Goal: Transaction & Acquisition: Purchase product/service

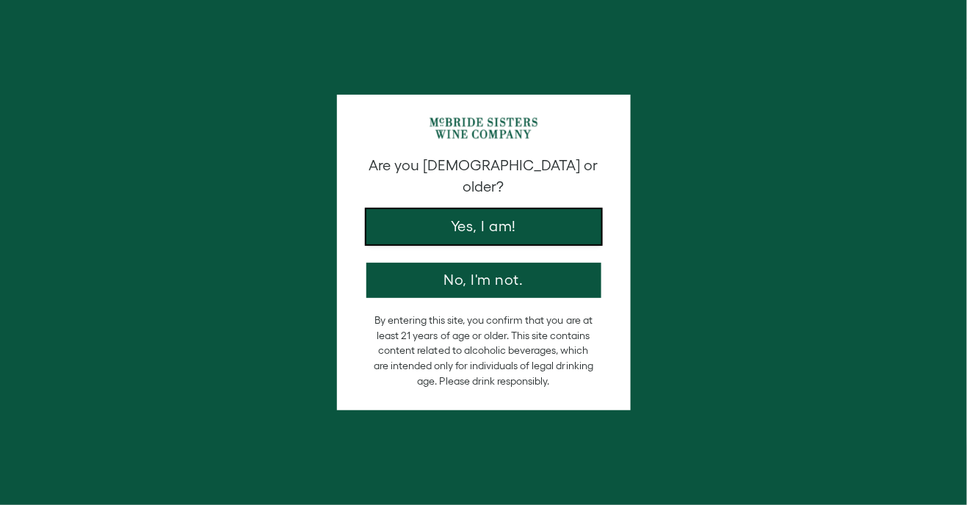
click at [446, 209] on button "Yes, I am!" at bounding box center [483, 226] width 235 height 35
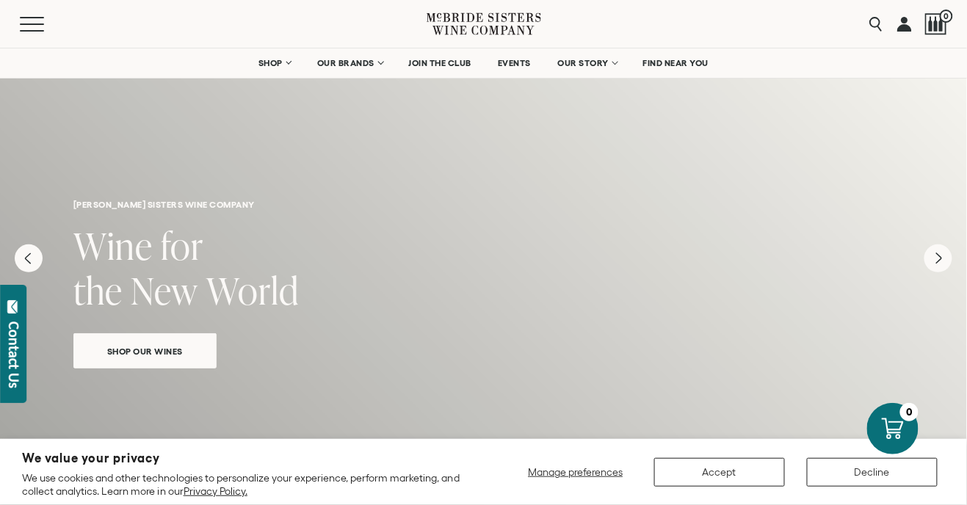
click at [934, 251] on icon "Next" at bounding box center [938, 258] width 28 height 28
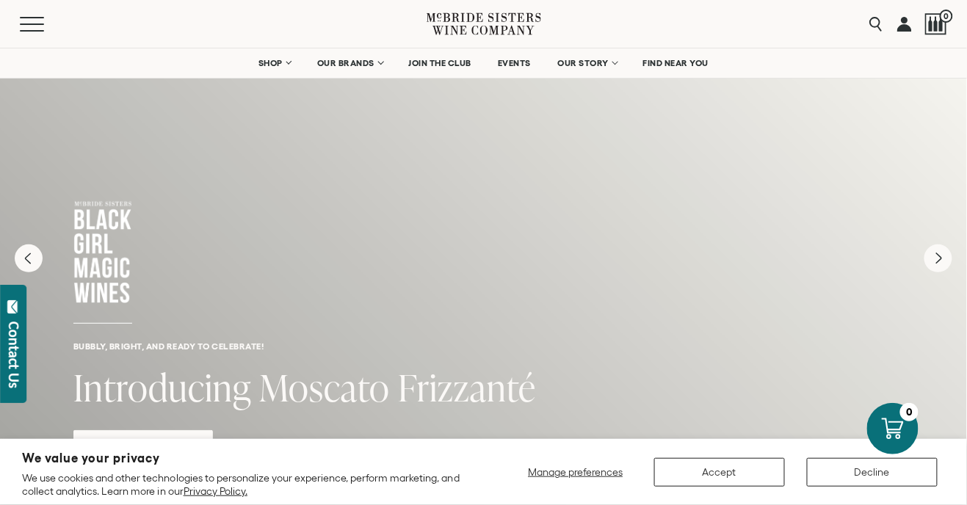
click at [936, 260] on icon "Next" at bounding box center [938, 258] width 5 height 10
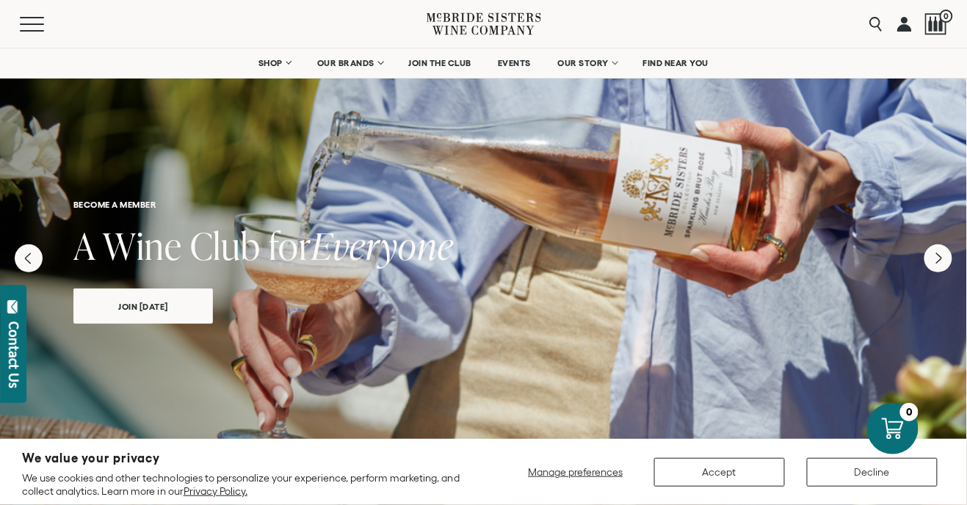
click at [931, 260] on icon "Next" at bounding box center [938, 258] width 28 height 28
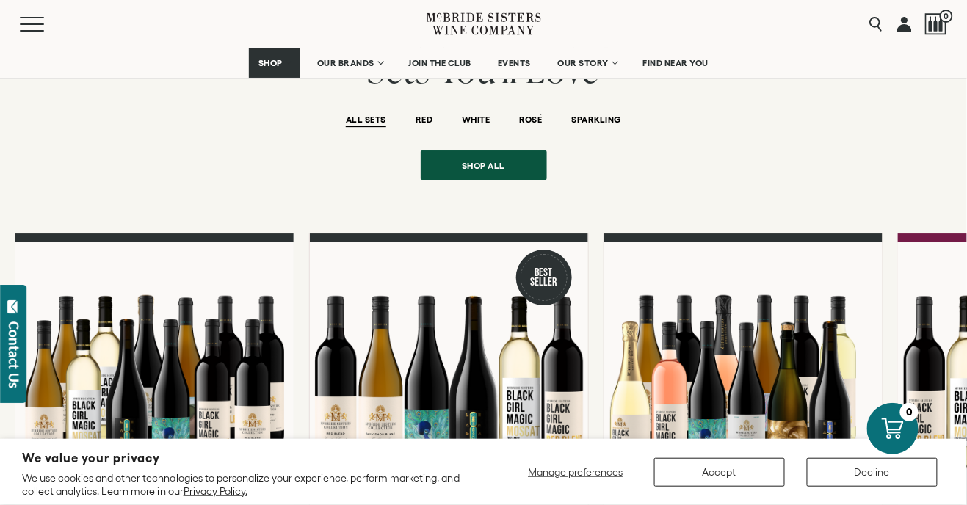
scroll to position [1160, 0]
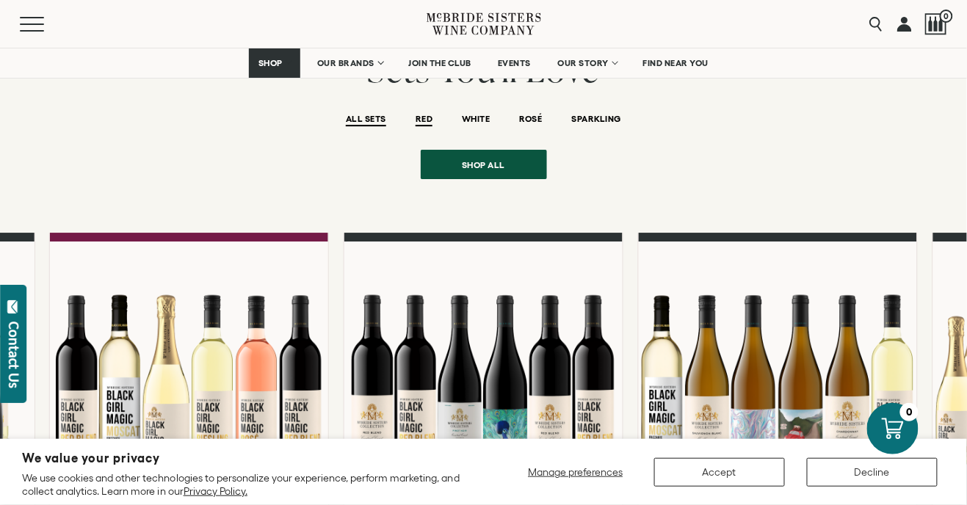
click at [423, 114] on span "RED" at bounding box center [423, 120] width 17 height 12
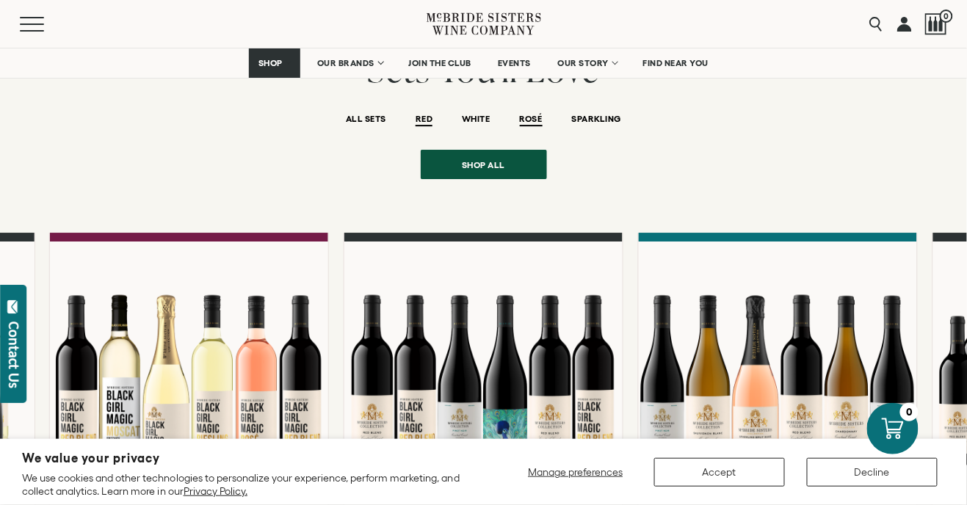
click at [531, 114] on span "ROSÉ" at bounding box center [531, 120] width 23 height 12
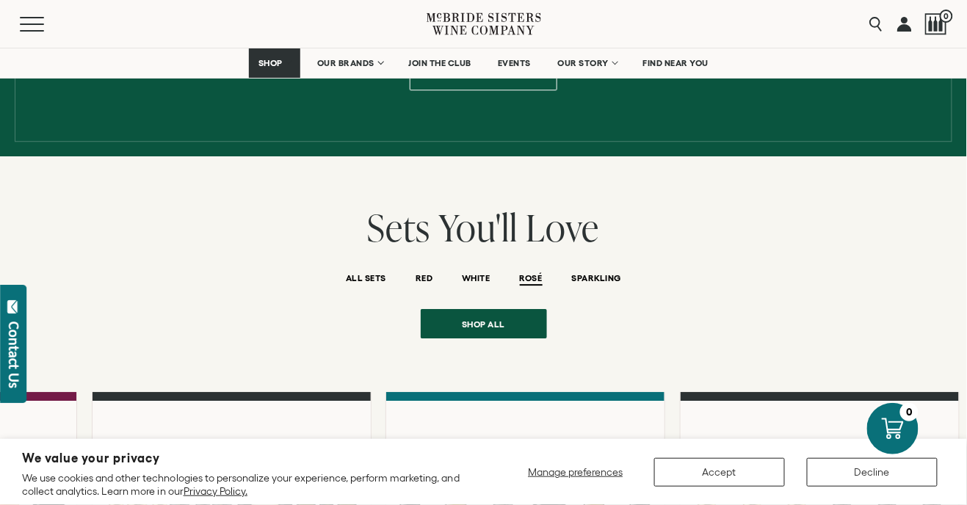
scroll to position [1000, 0]
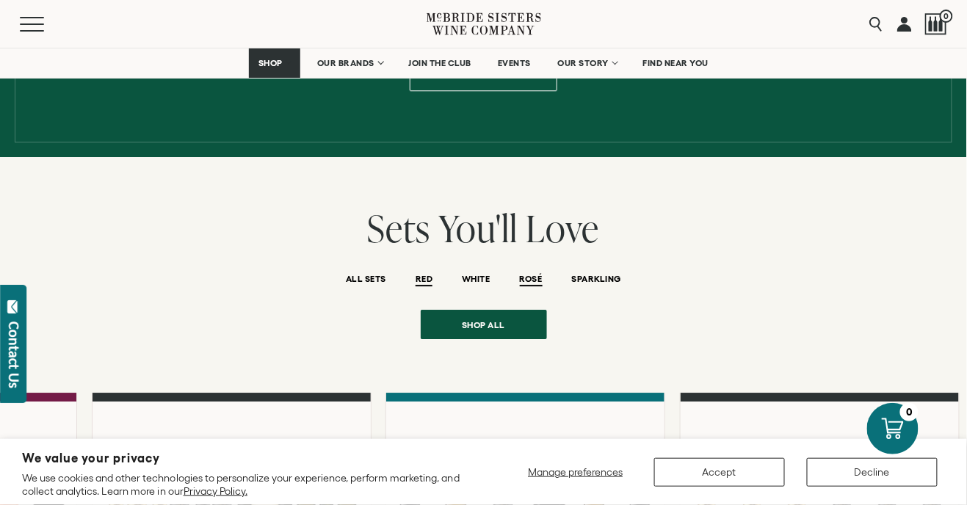
click at [421, 274] on span "RED" at bounding box center [423, 280] width 17 height 12
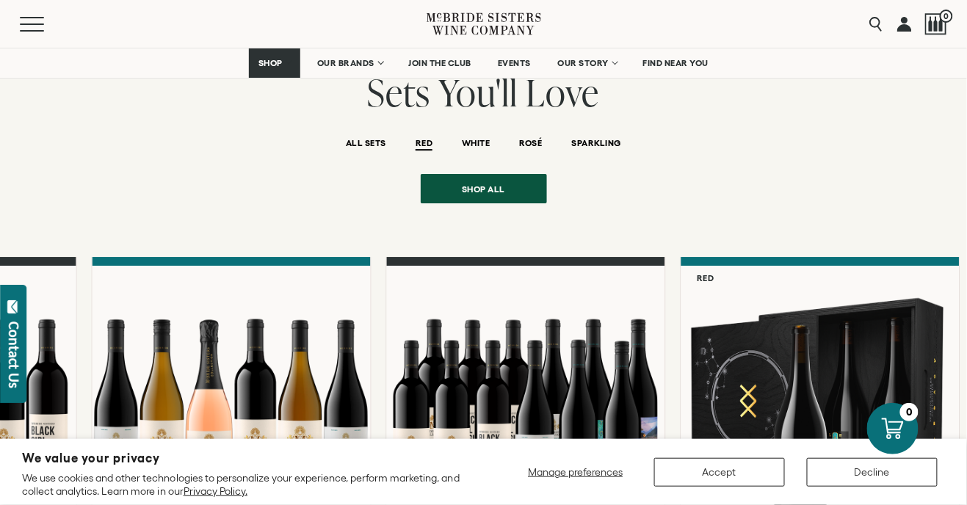
scroll to position [1139, 0]
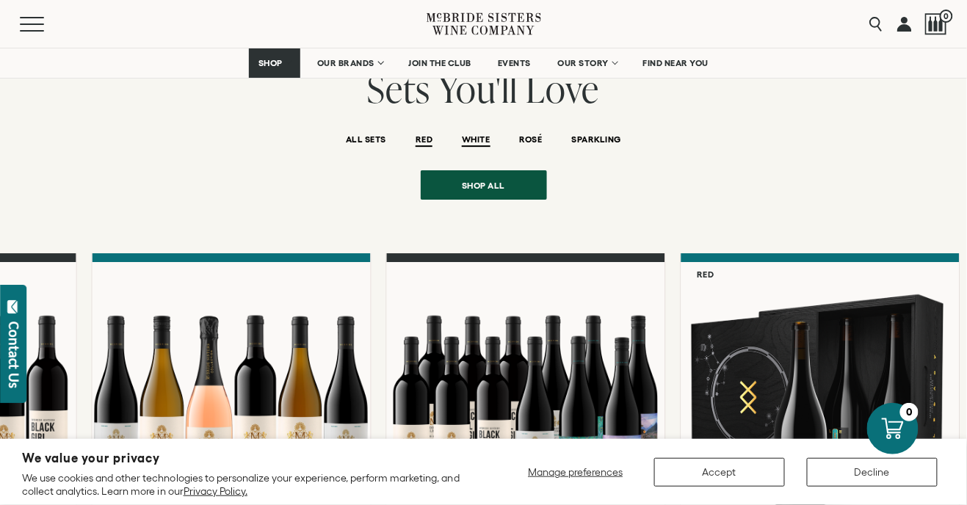
click at [473, 134] on span "WHITE" at bounding box center [476, 140] width 28 height 12
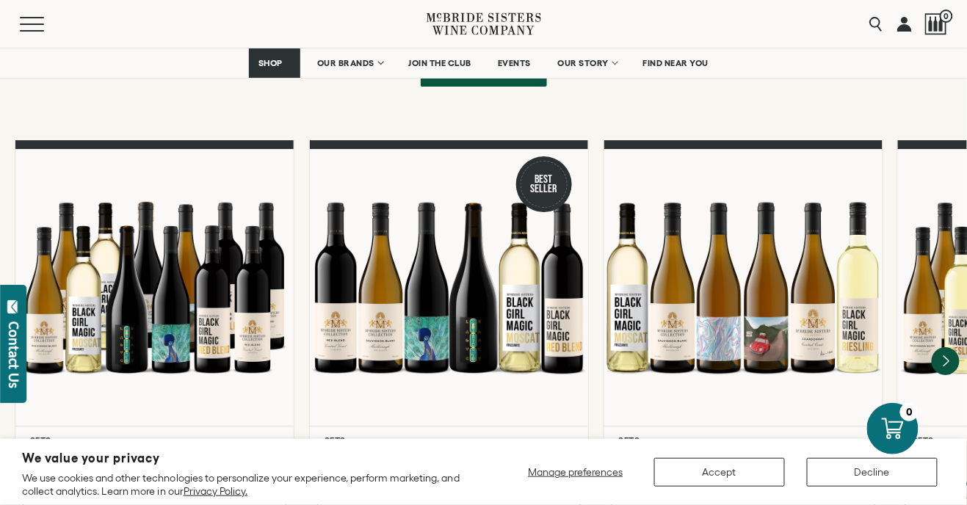
scroll to position [1262, 0]
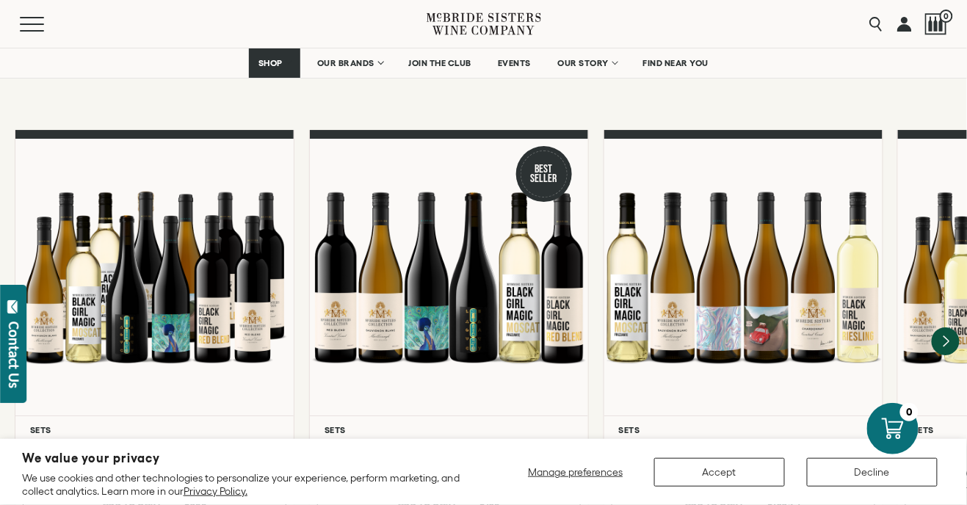
click at [519, 283] on div at bounding box center [449, 277] width 278 height 277
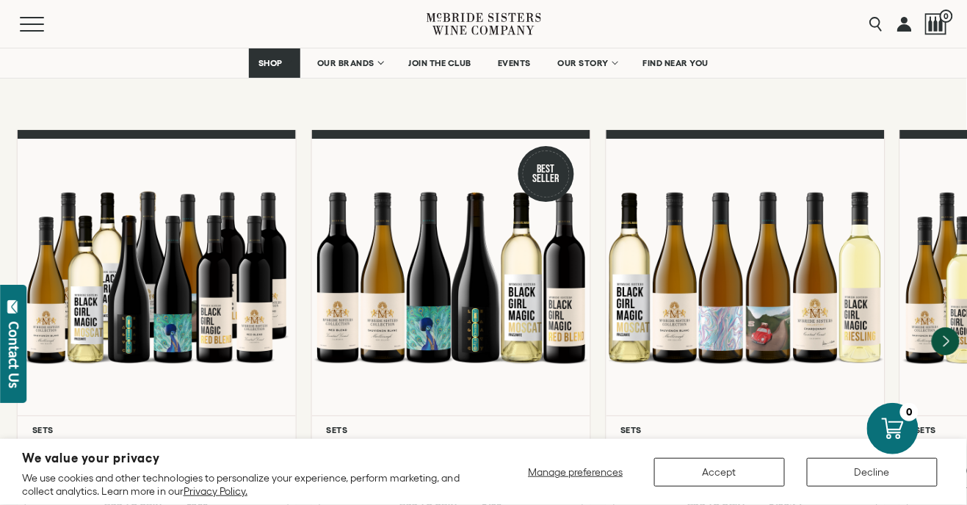
click at [518, 285] on div at bounding box center [451, 277] width 278 height 277
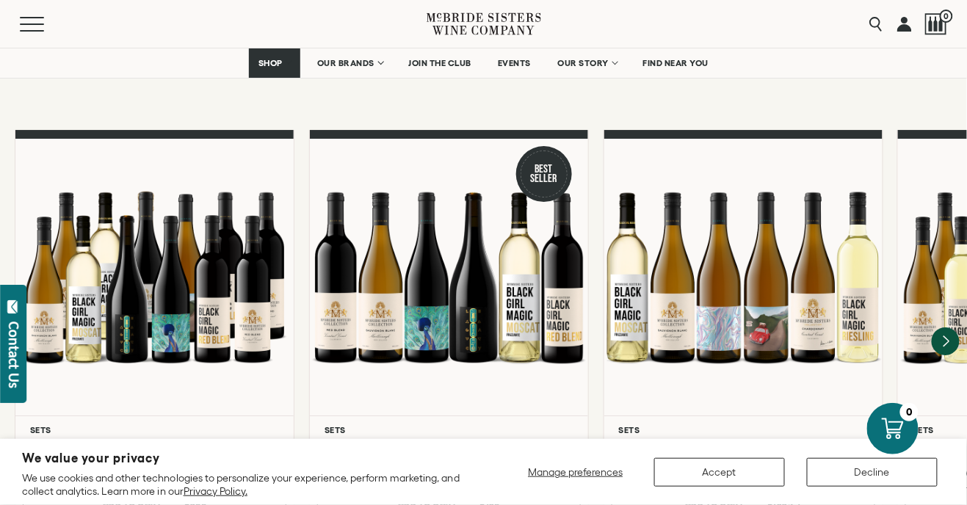
click at [517, 283] on div at bounding box center [449, 277] width 278 height 277
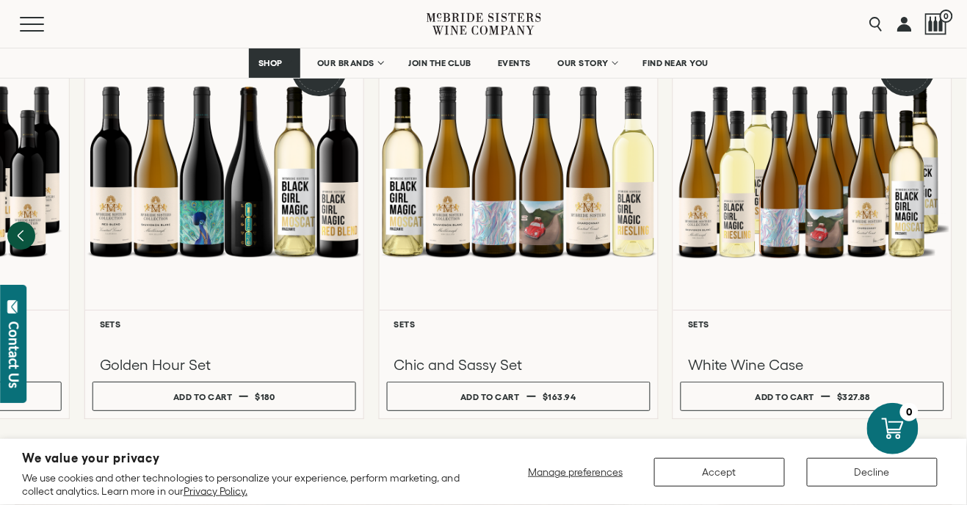
scroll to position [1368, 0]
click at [298, 215] on div at bounding box center [224, 171] width 278 height 277
click at [295, 211] on div at bounding box center [224, 171] width 278 height 277
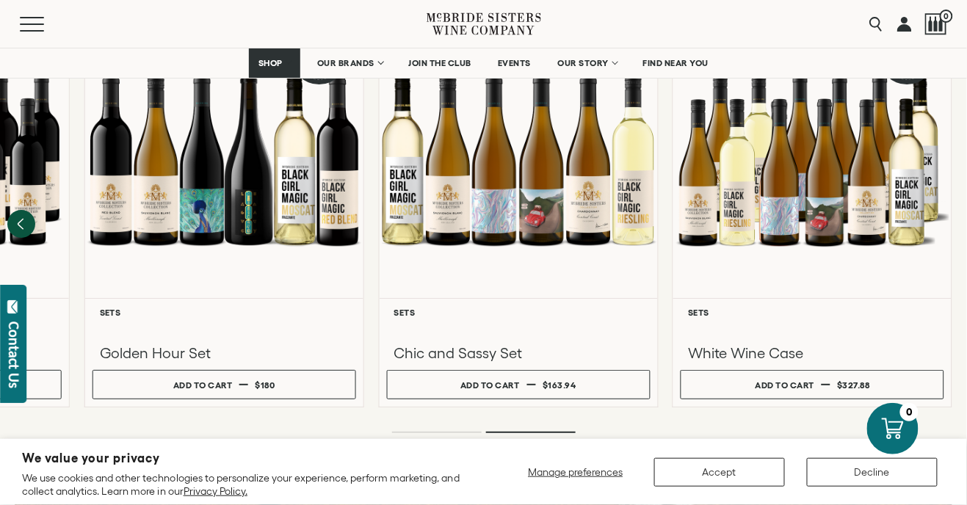
scroll to position [1415, 0]
